Goal: Information Seeking & Learning: Learn about a topic

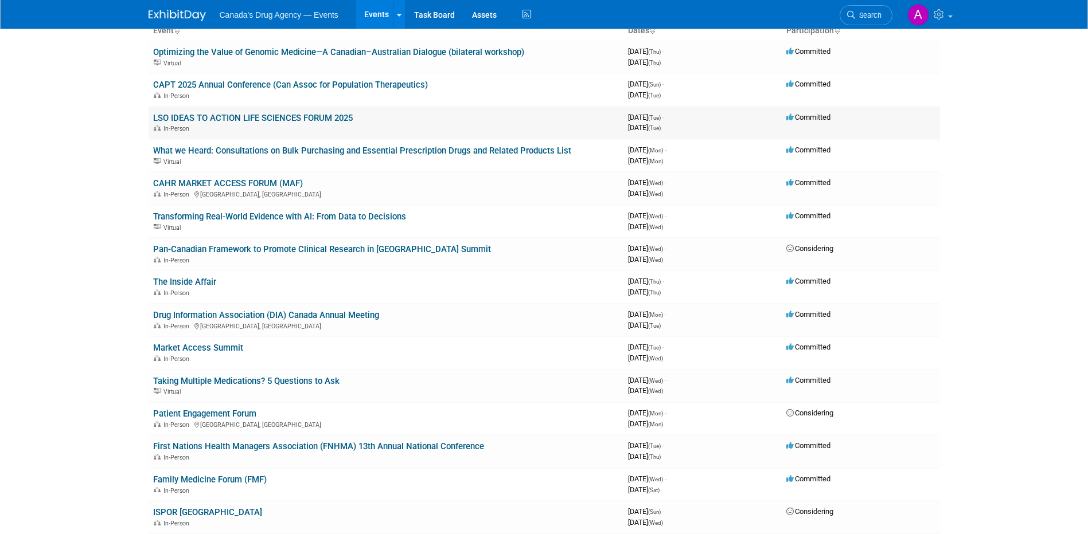
scroll to position [57, 0]
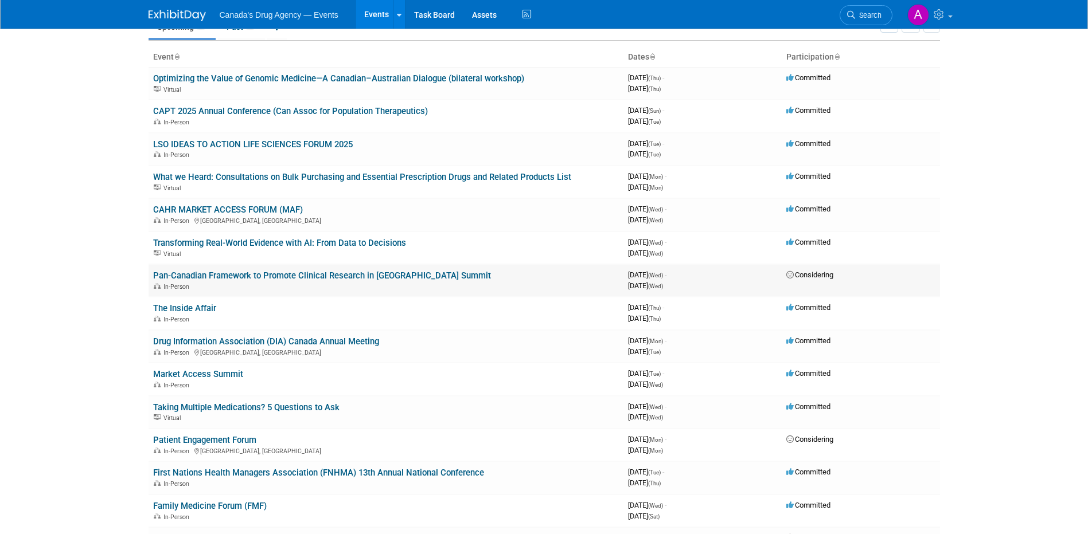
click at [260, 274] on link "Pan-Canadian Framework to Promote Clinical Research in [GEOGRAPHIC_DATA] Summit" at bounding box center [322, 276] width 338 height 10
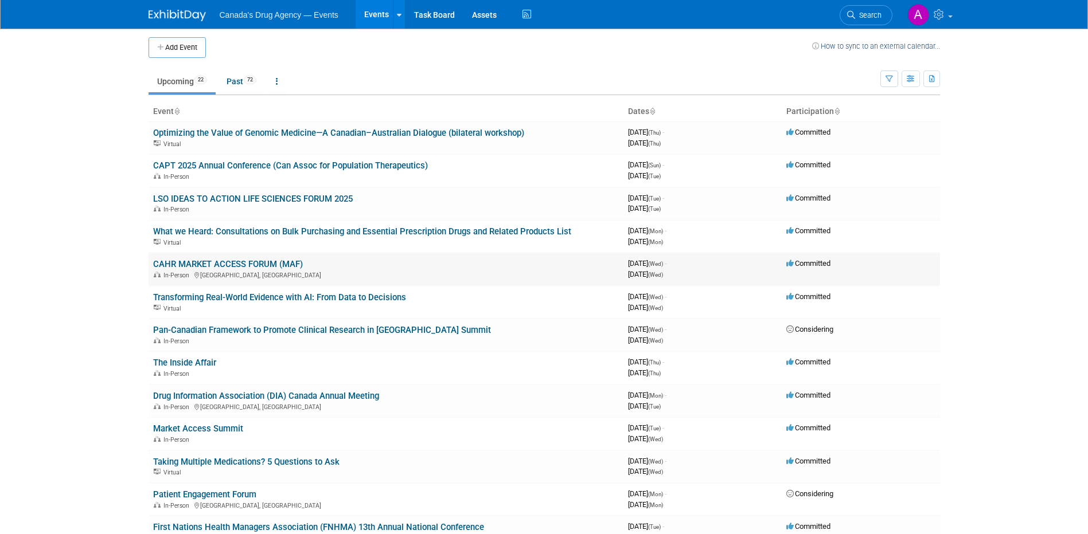
scroll to position [0, 0]
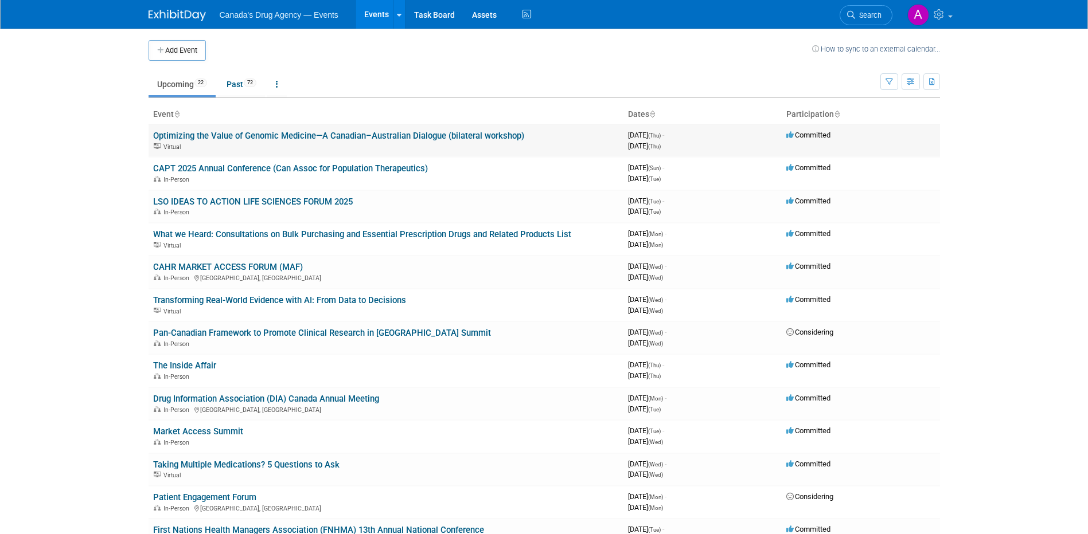
click at [251, 133] on link "Optimizing the Value of Genomic Medicine—A Canadian–Australian Dialogue (bilate…" at bounding box center [338, 136] width 371 height 10
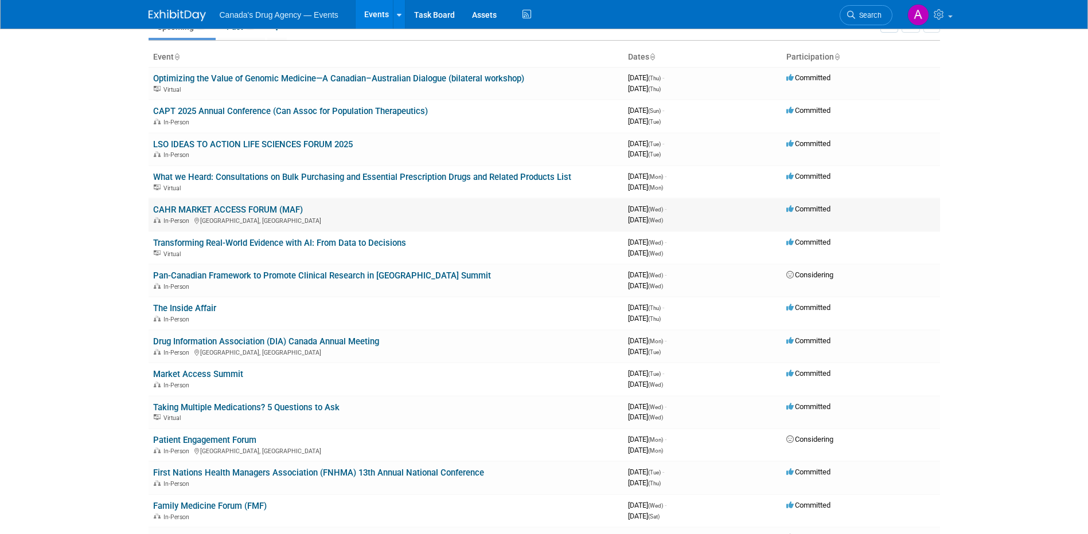
scroll to position [115, 0]
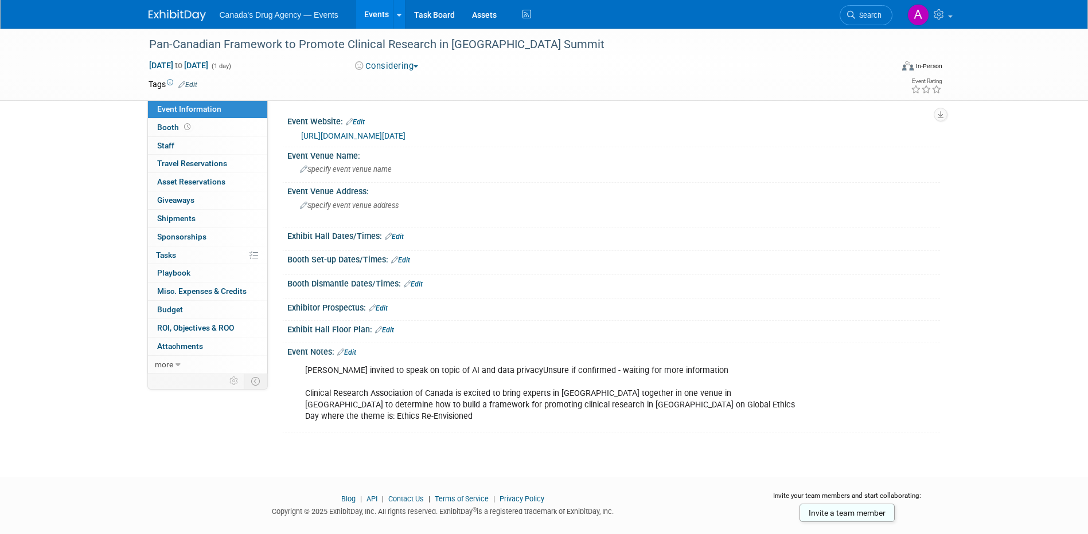
click at [405, 136] on link "[URL][DOMAIN_NAME][DATE]" at bounding box center [353, 135] width 104 height 9
